Goal: Transaction & Acquisition: Obtain resource

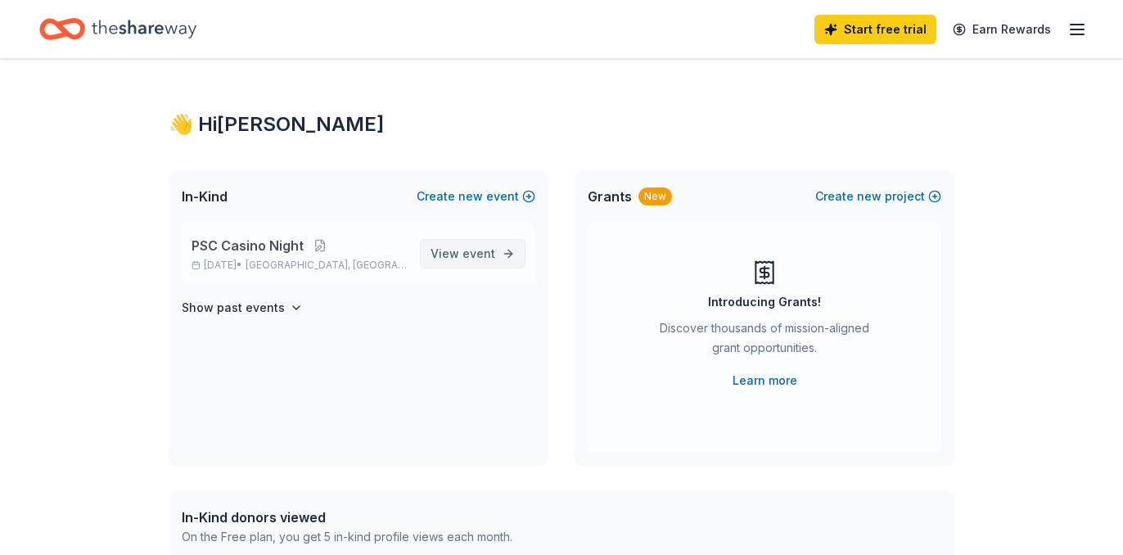
click at [475, 249] on span "event" at bounding box center [478, 253] width 33 height 14
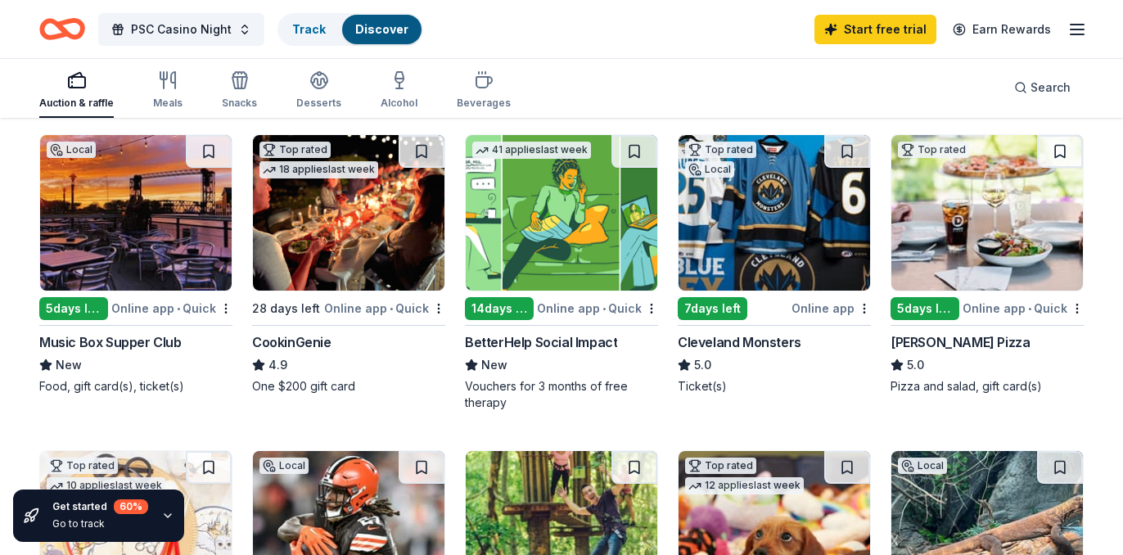
scroll to position [176, 0]
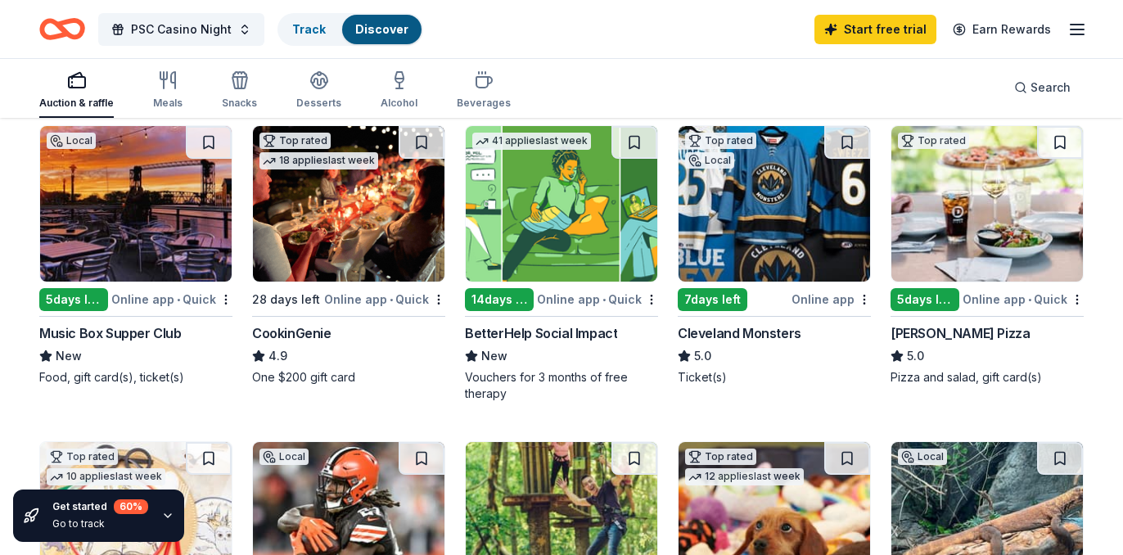
click at [137, 224] on img at bounding box center [136, 204] width 192 height 156
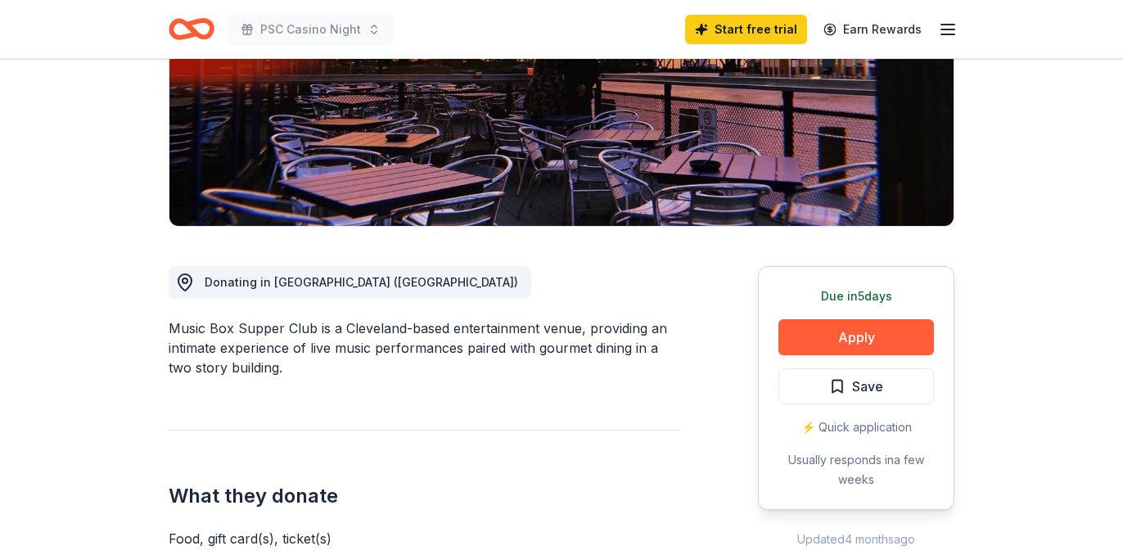
scroll to position [285, 0]
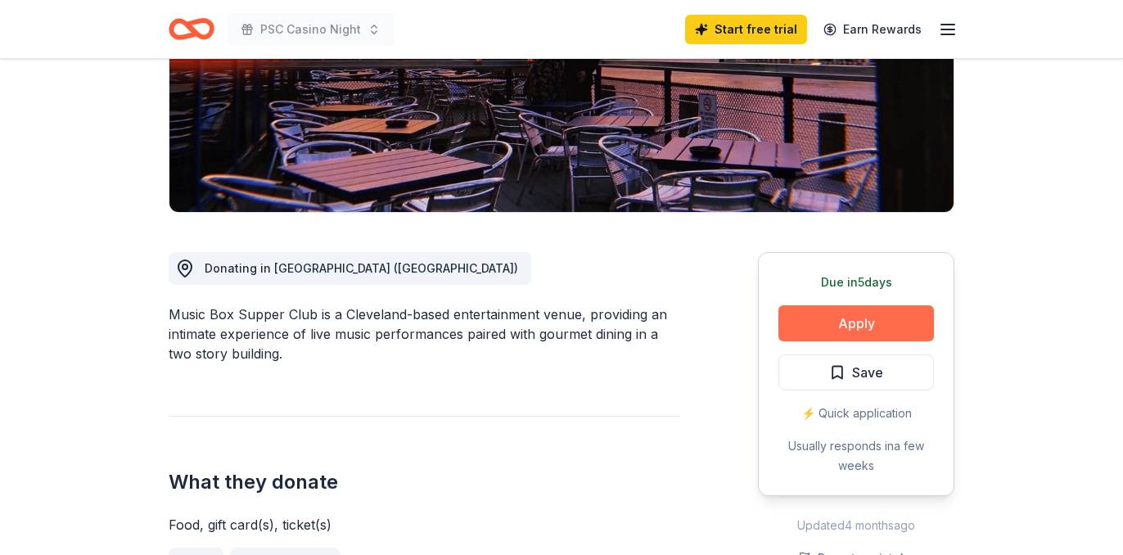
click at [862, 322] on button "Apply" at bounding box center [856, 323] width 156 height 36
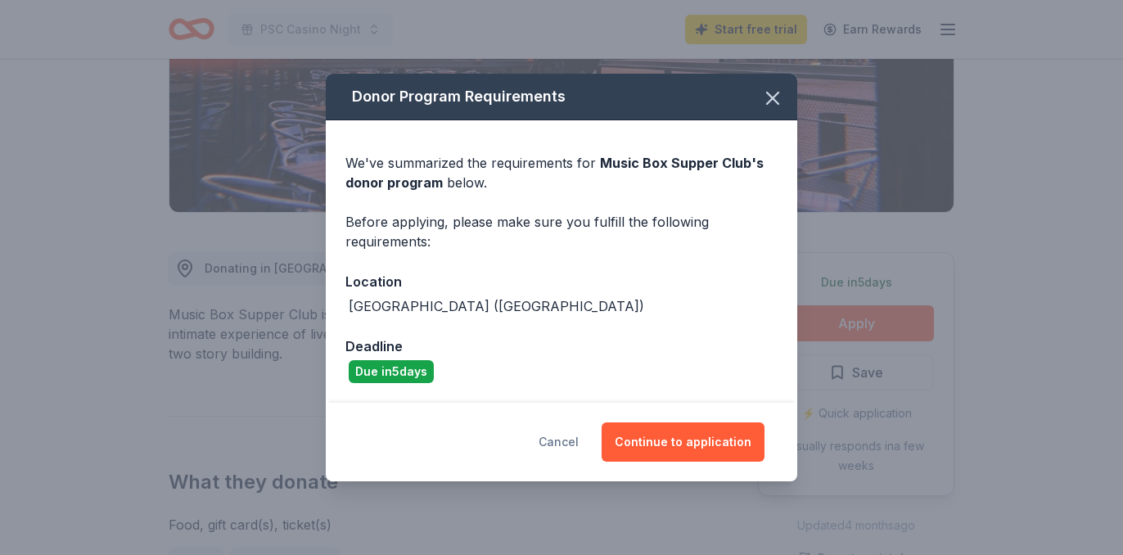
click at [574, 437] on button "Cancel" at bounding box center [559, 441] width 40 height 39
